Goal: Task Accomplishment & Management: Complete application form

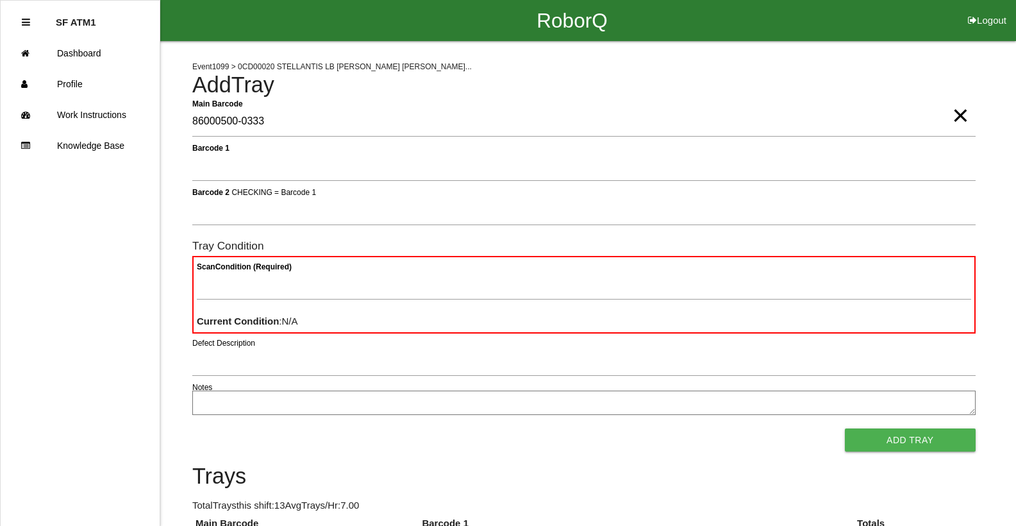
type Barcode "86000500-0333"
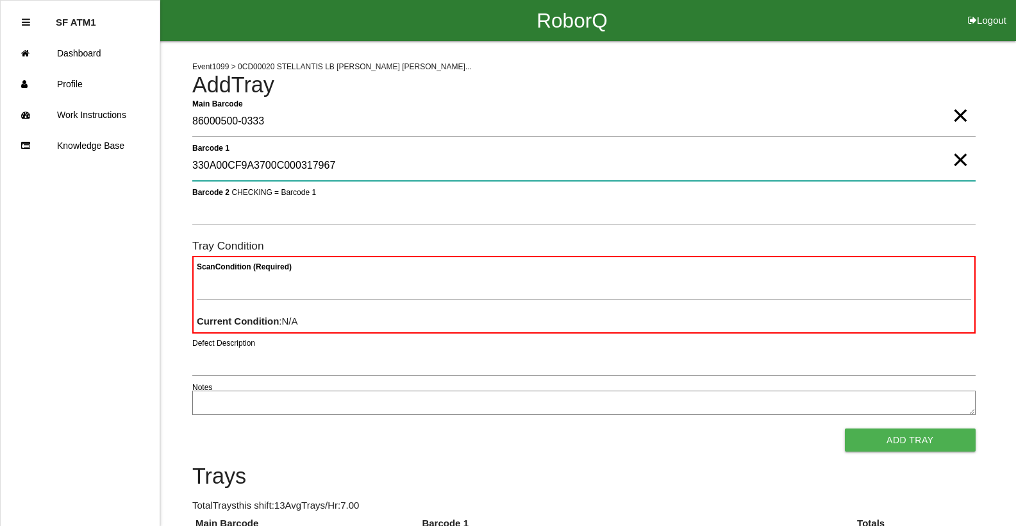
type 1 "330A00CF9A3700C000317967"
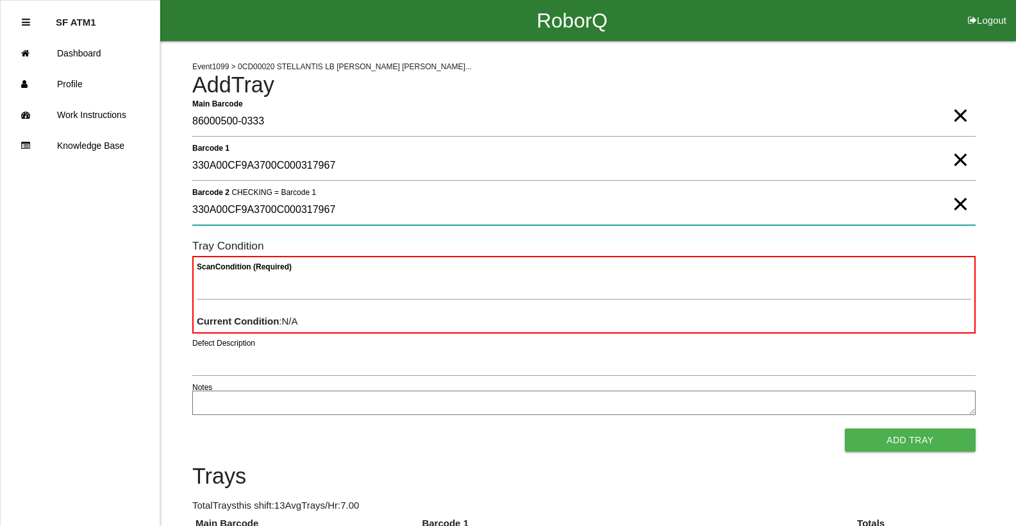
type 2 "330A00CF9A3700C000317967"
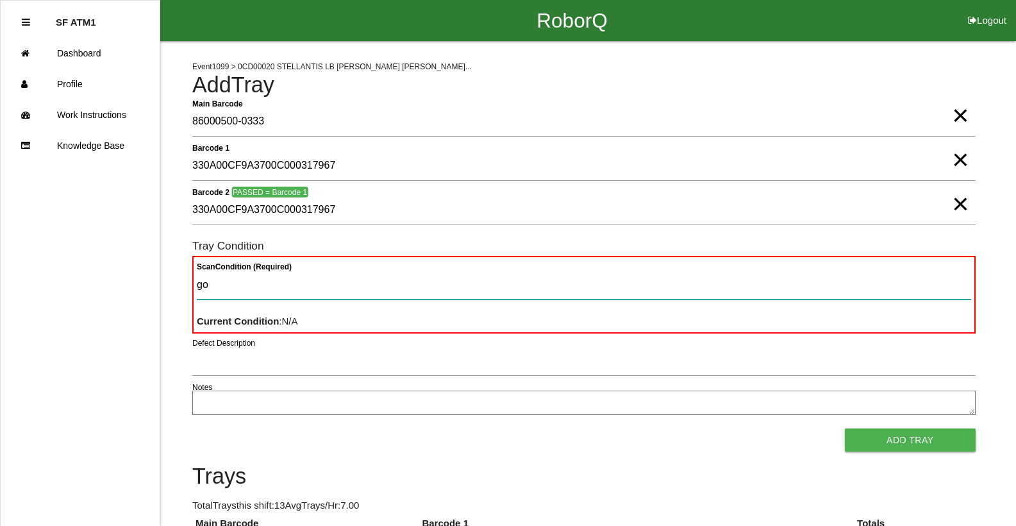
type Condition "goo"
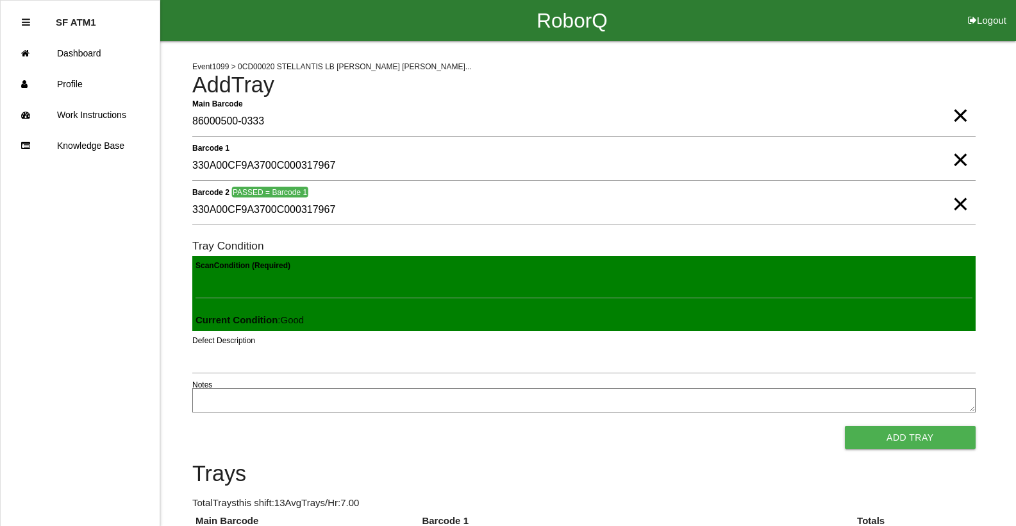
click at [845, 426] on button "Add Tray" at bounding box center [910, 437] width 131 height 23
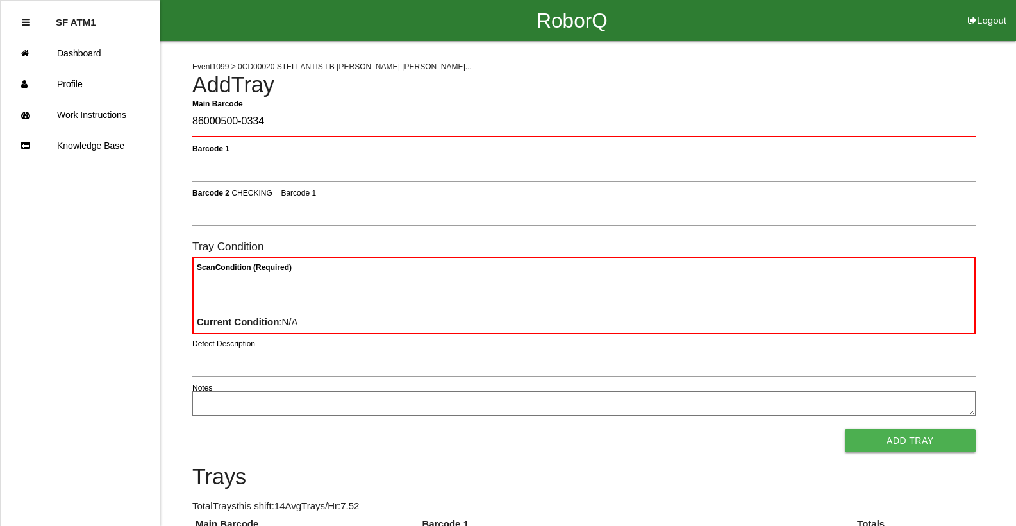
type Barcode "86000500-0334"
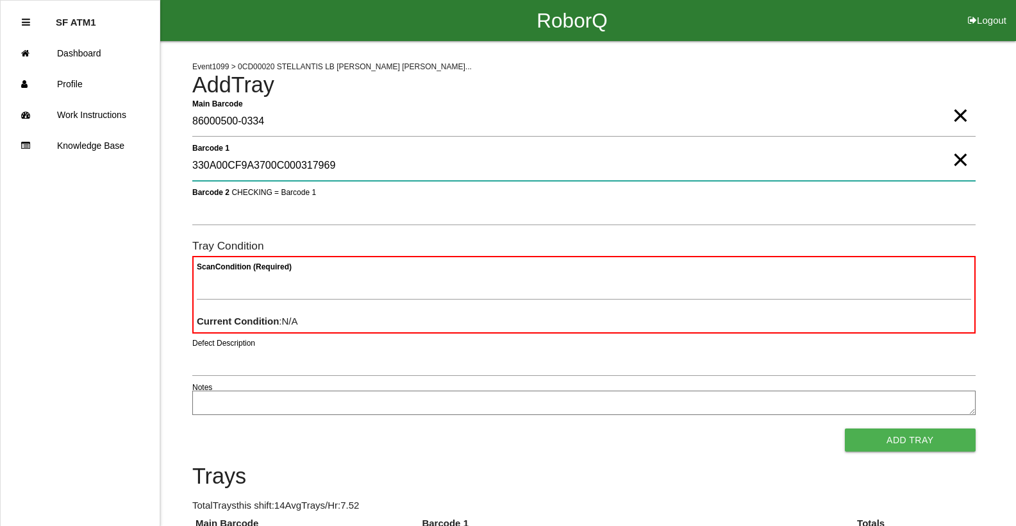
type 1 "330A00CF9A3700C000317969"
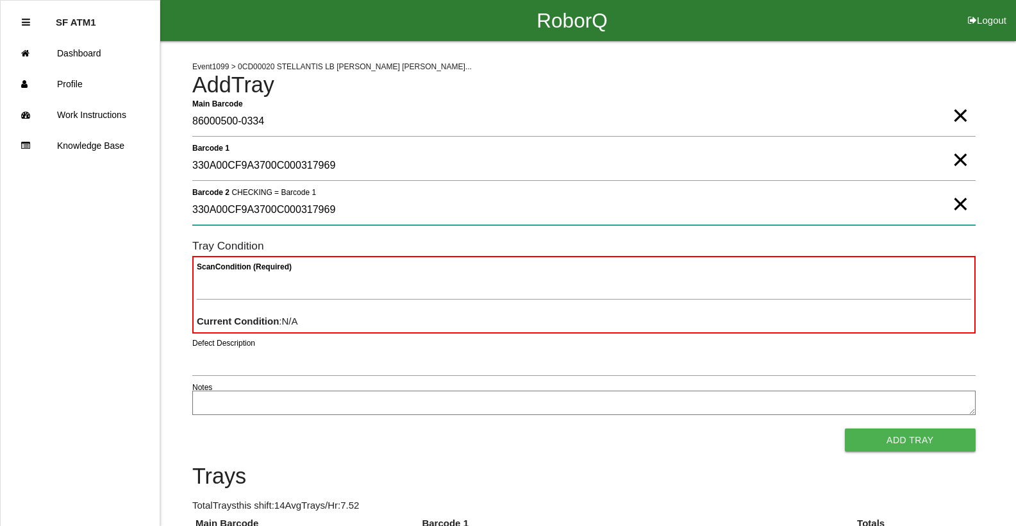
type 2 "330A00CF9A3700C000317969"
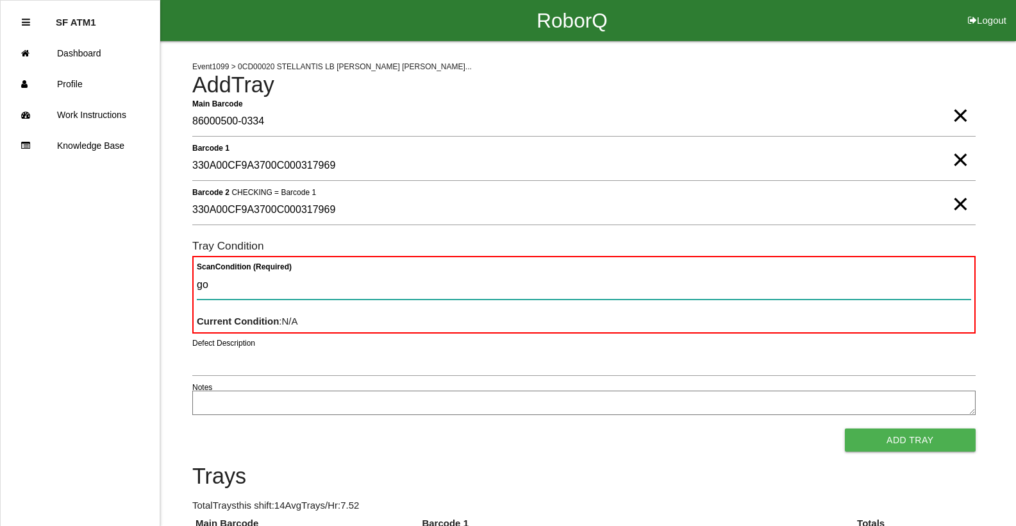
type Condition "goo"
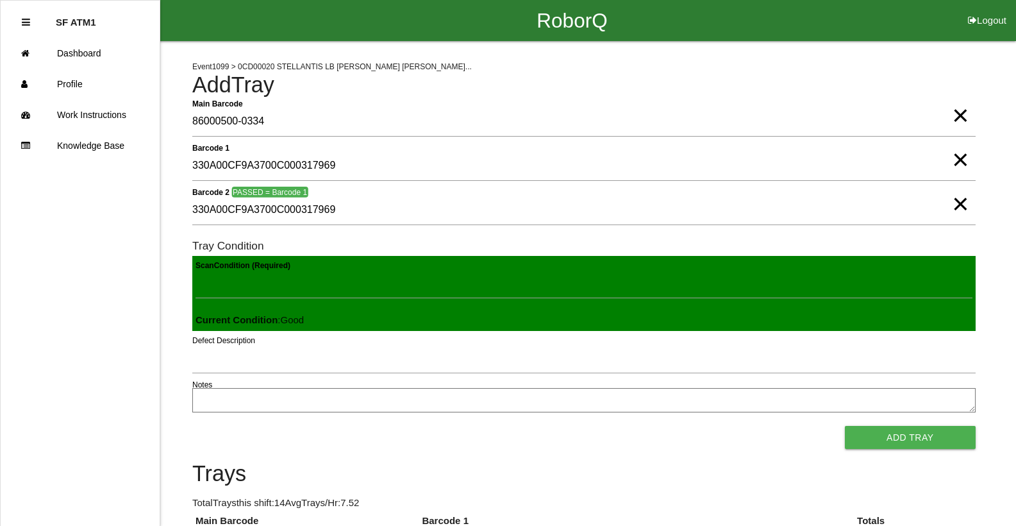
click at [845, 426] on button "Add Tray" at bounding box center [910, 437] width 131 height 23
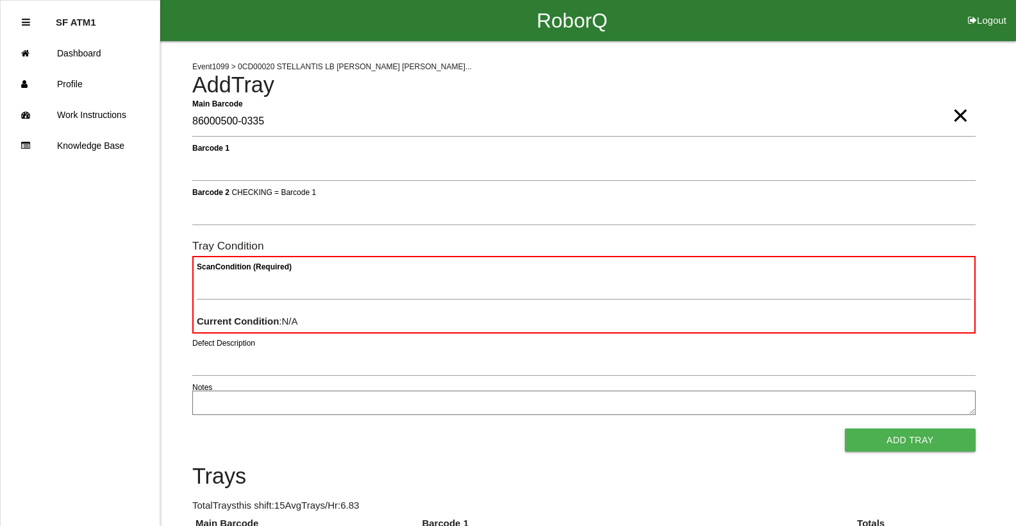
type Barcode "86000500-0335"
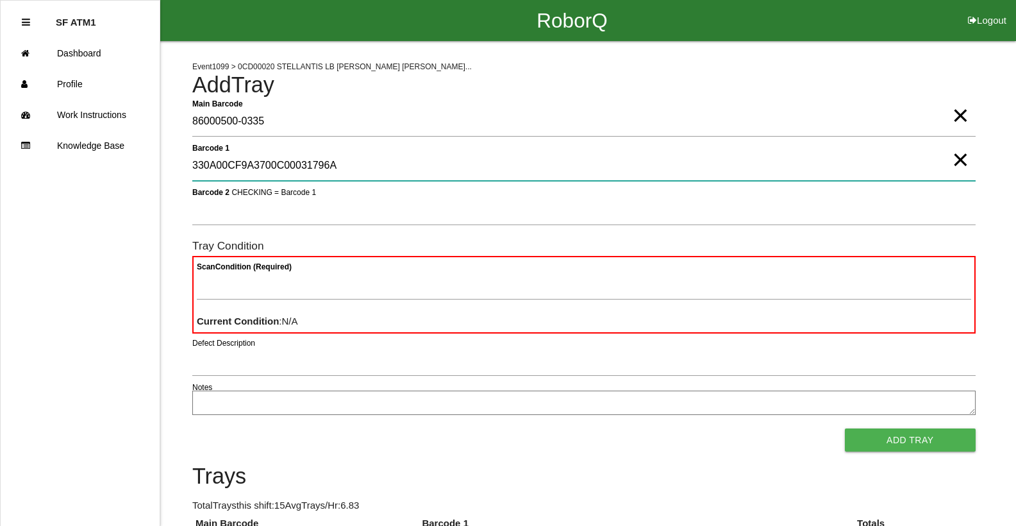
type 1 "330A00CF9A3700C00031796A"
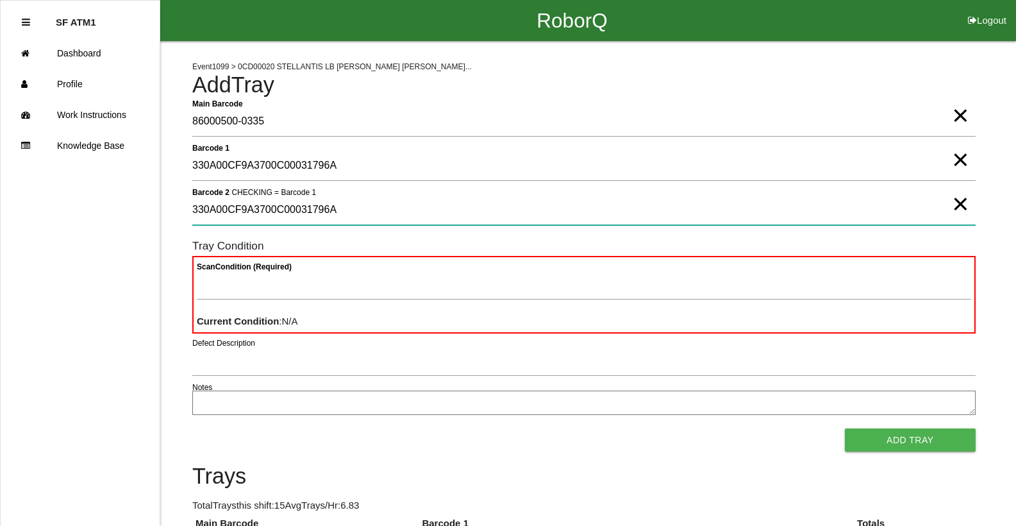
type 2 "330A00CF9A3700C00031796A"
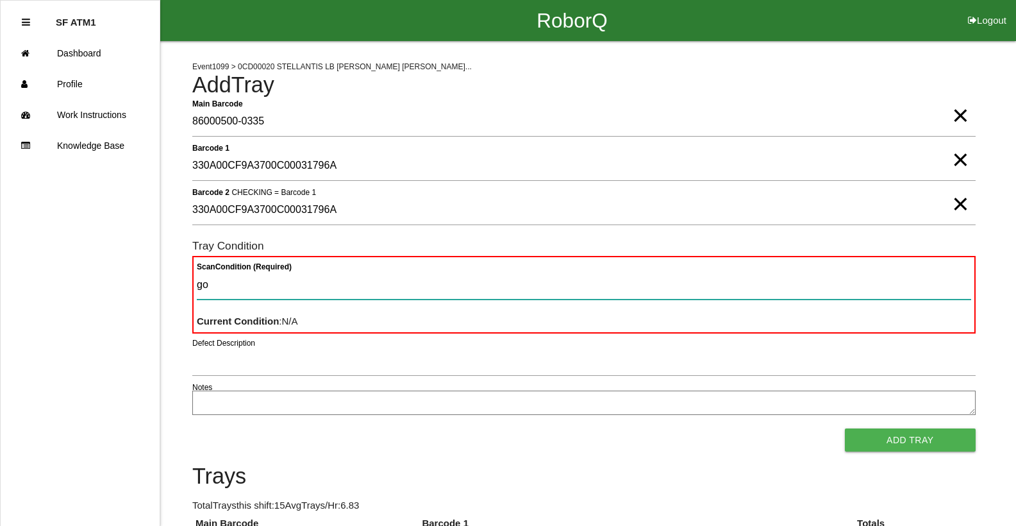
type Condition "goo"
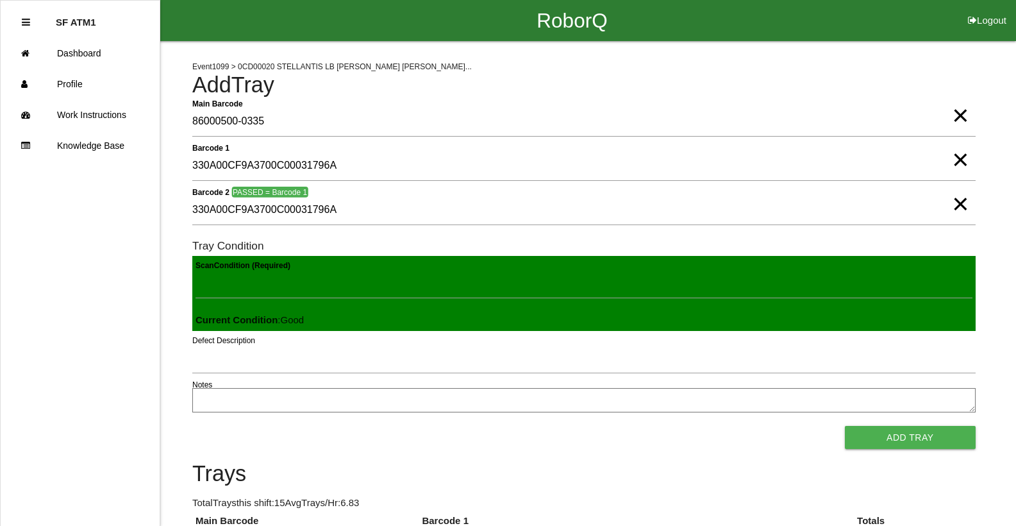
click at [845, 426] on button "Add Tray" at bounding box center [910, 437] width 131 height 23
